Goal: Task Accomplishment & Management: Use online tool/utility

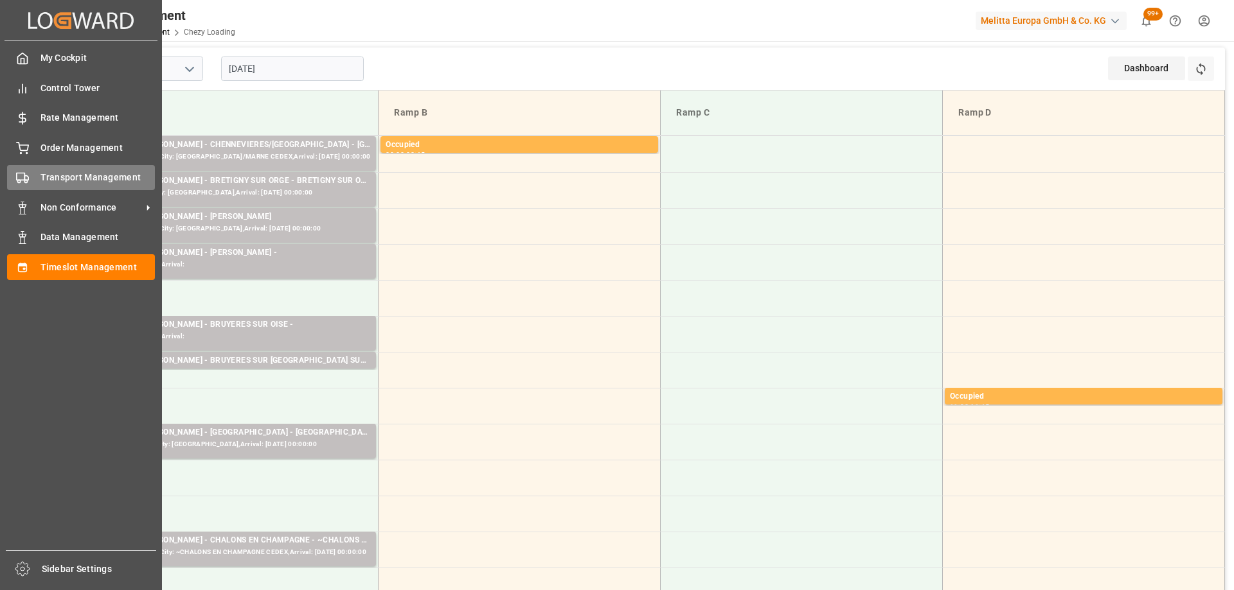
click at [37, 179] on div "Transport Management Transport Management" at bounding box center [81, 177] width 148 height 25
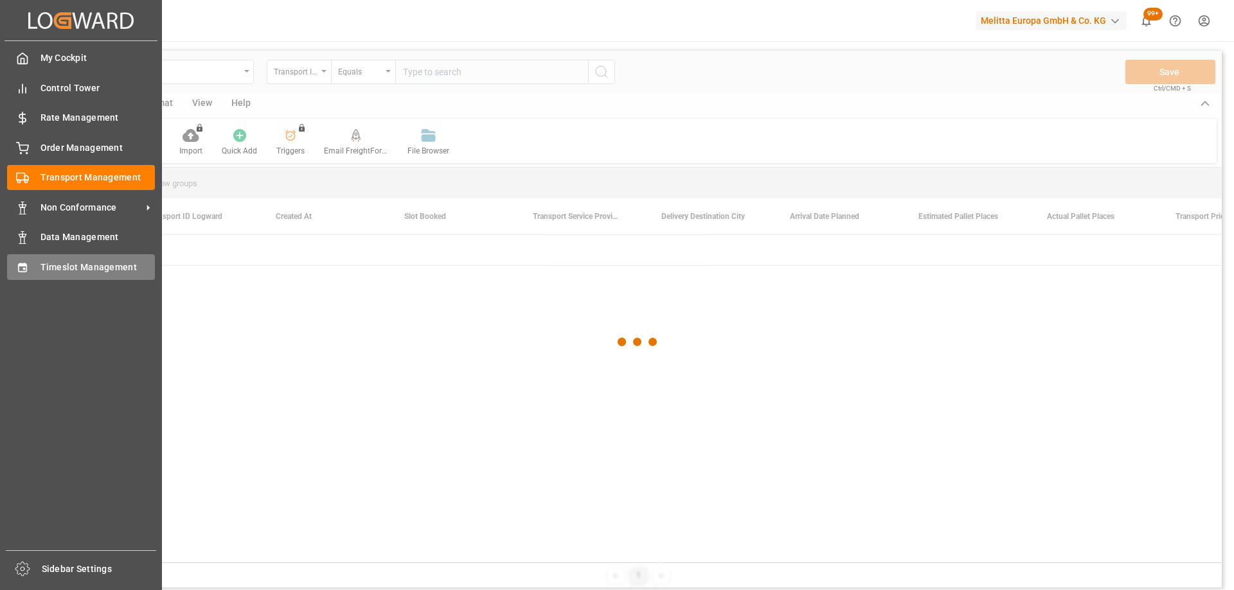
click at [91, 267] on span "Timeslot Management" at bounding box center [97, 267] width 115 height 13
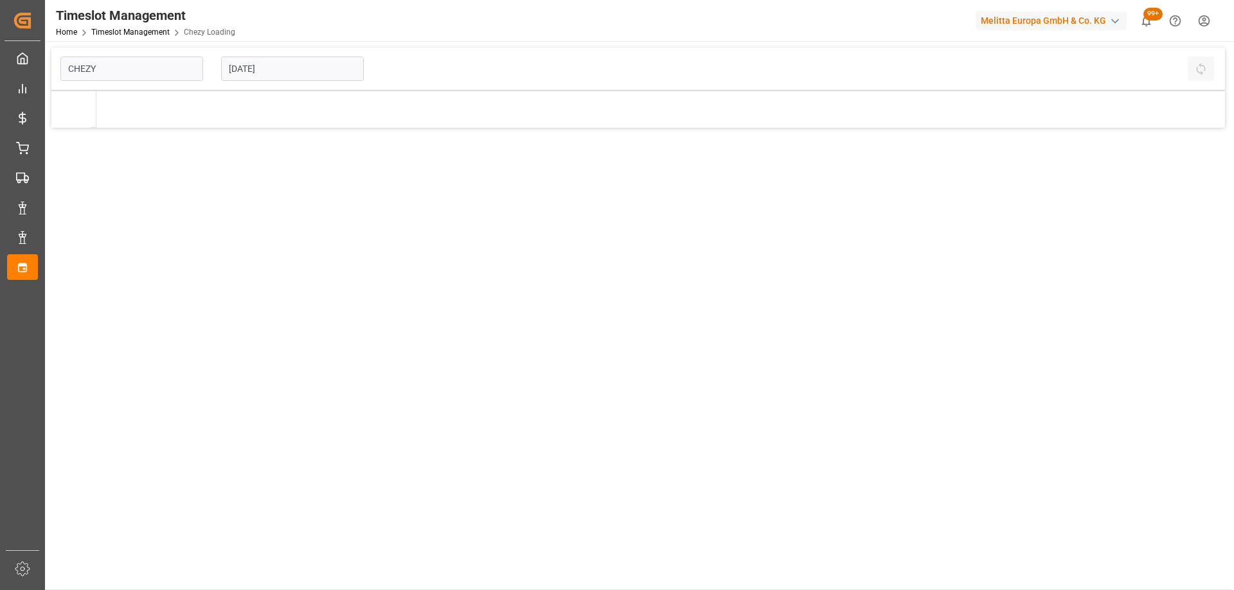
type input "Chezy Loading"
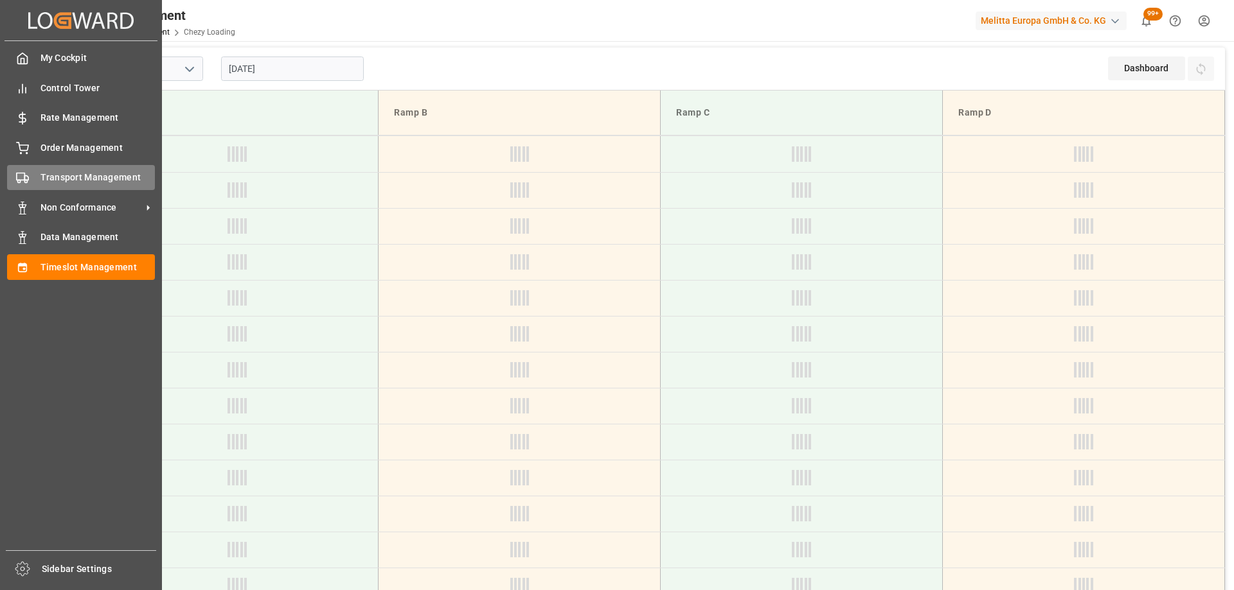
click at [75, 188] on div "Transport Management Transport Management" at bounding box center [81, 177] width 148 height 25
